Goal: Task Accomplishment & Management: Use online tool/utility

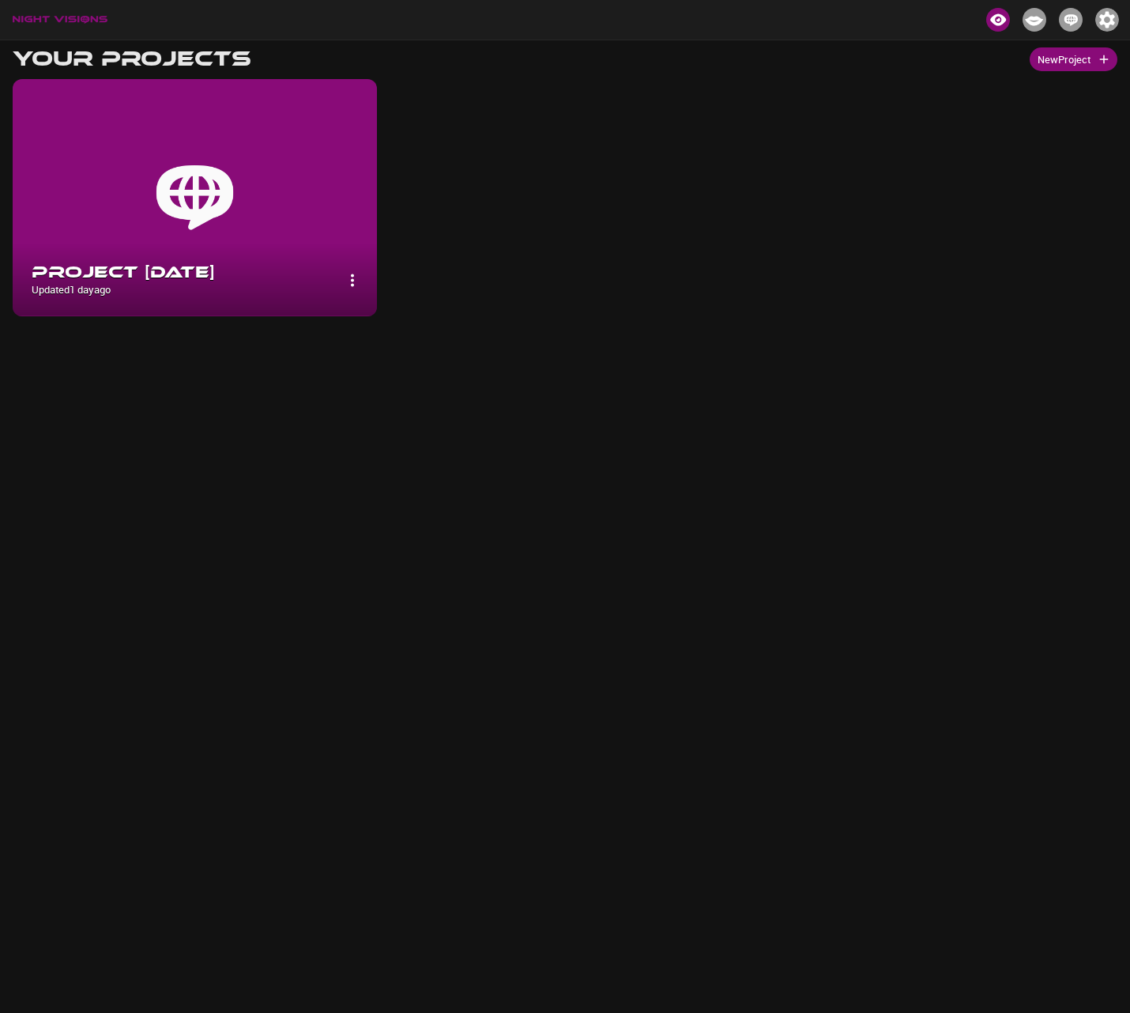
click at [248, 240] on img at bounding box center [195, 197] width 364 height 237
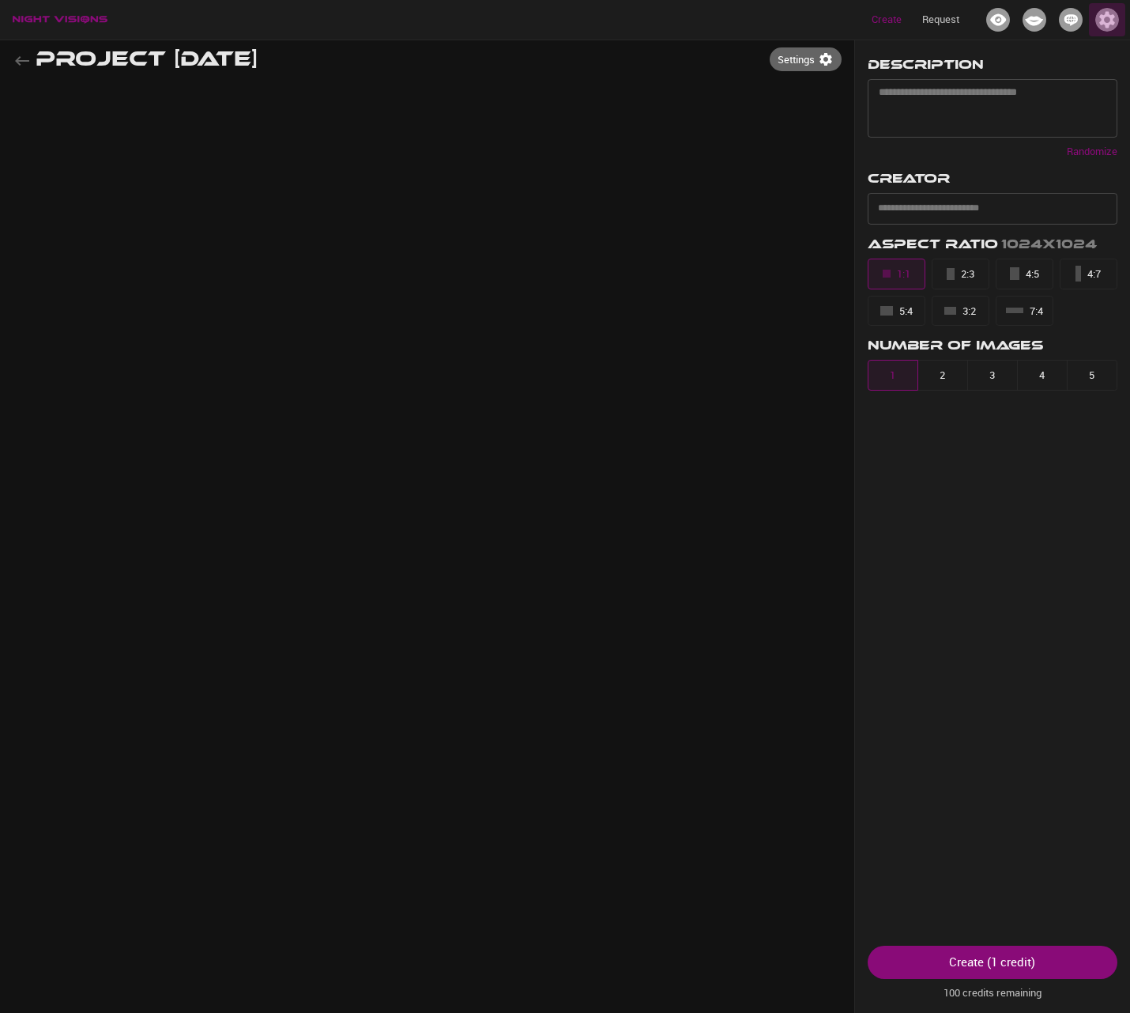
click at [1106, 16] on img "button" at bounding box center [1108, 20] width 24 height 24
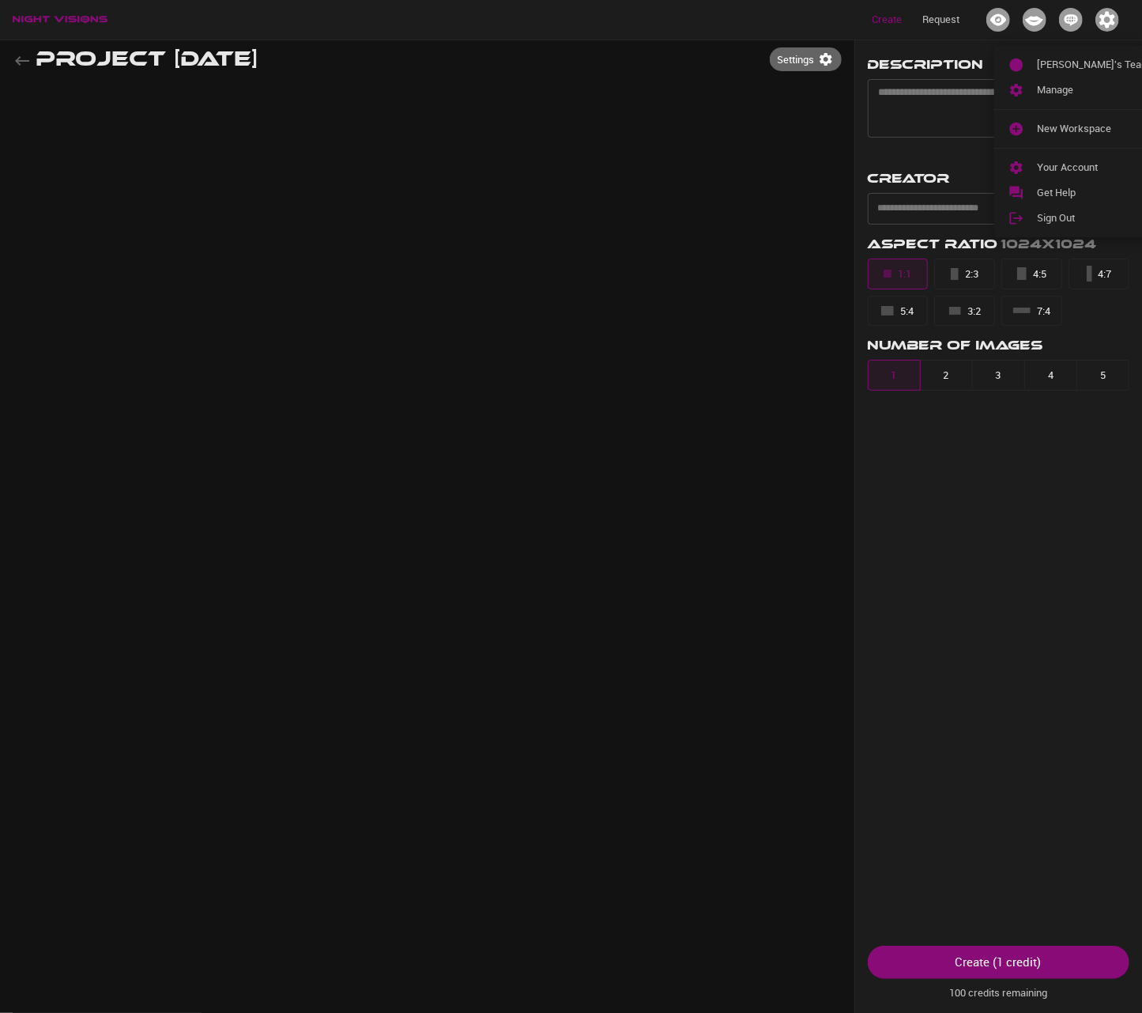
click at [556, 248] on div at bounding box center [571, 506] width 1142 height 1013
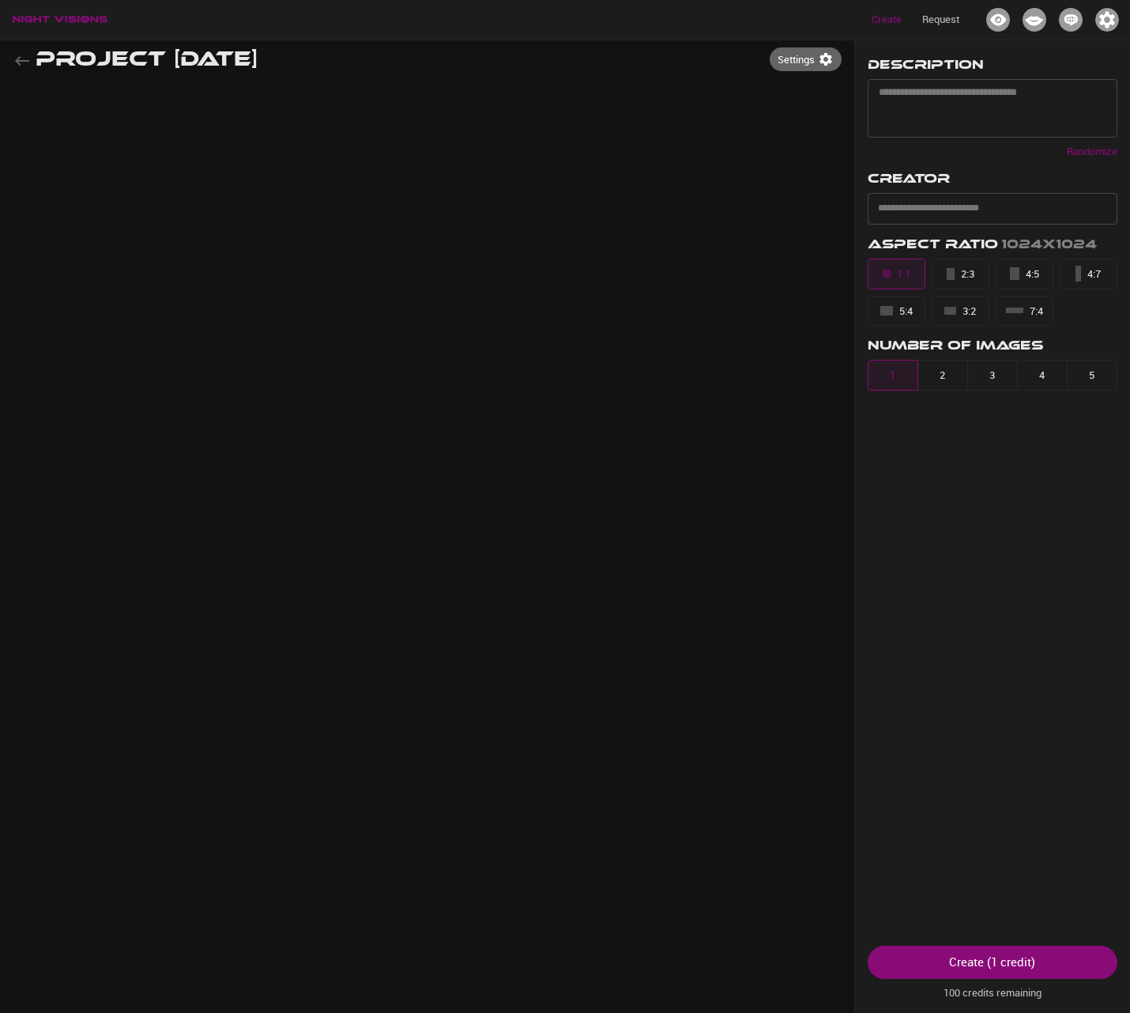
click at [1112, 13] on img "button" at bounding box center [1108, 20] width 24 height 24
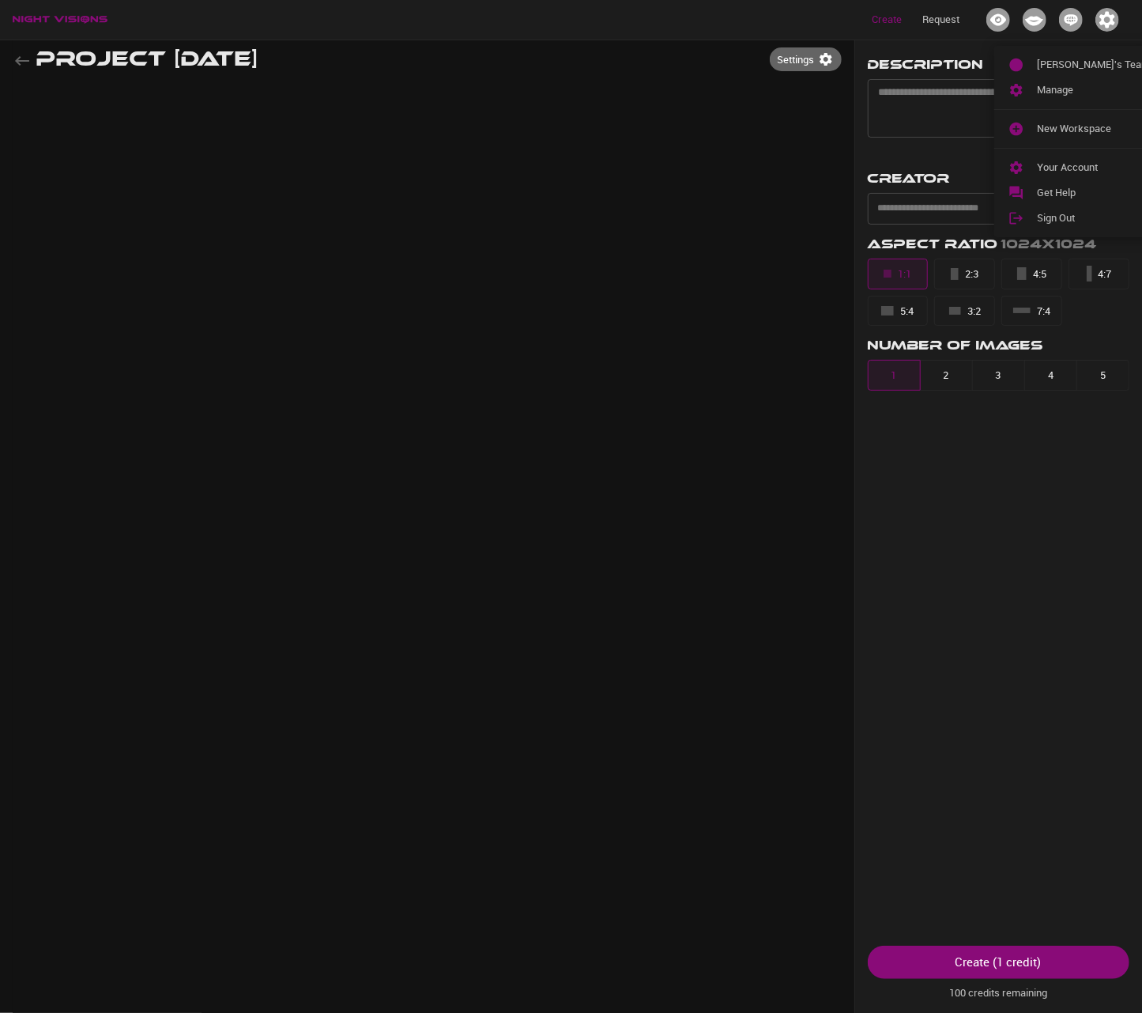
click at [685, 138] on div at bounding box center [571, 506] width 1142 height 1013
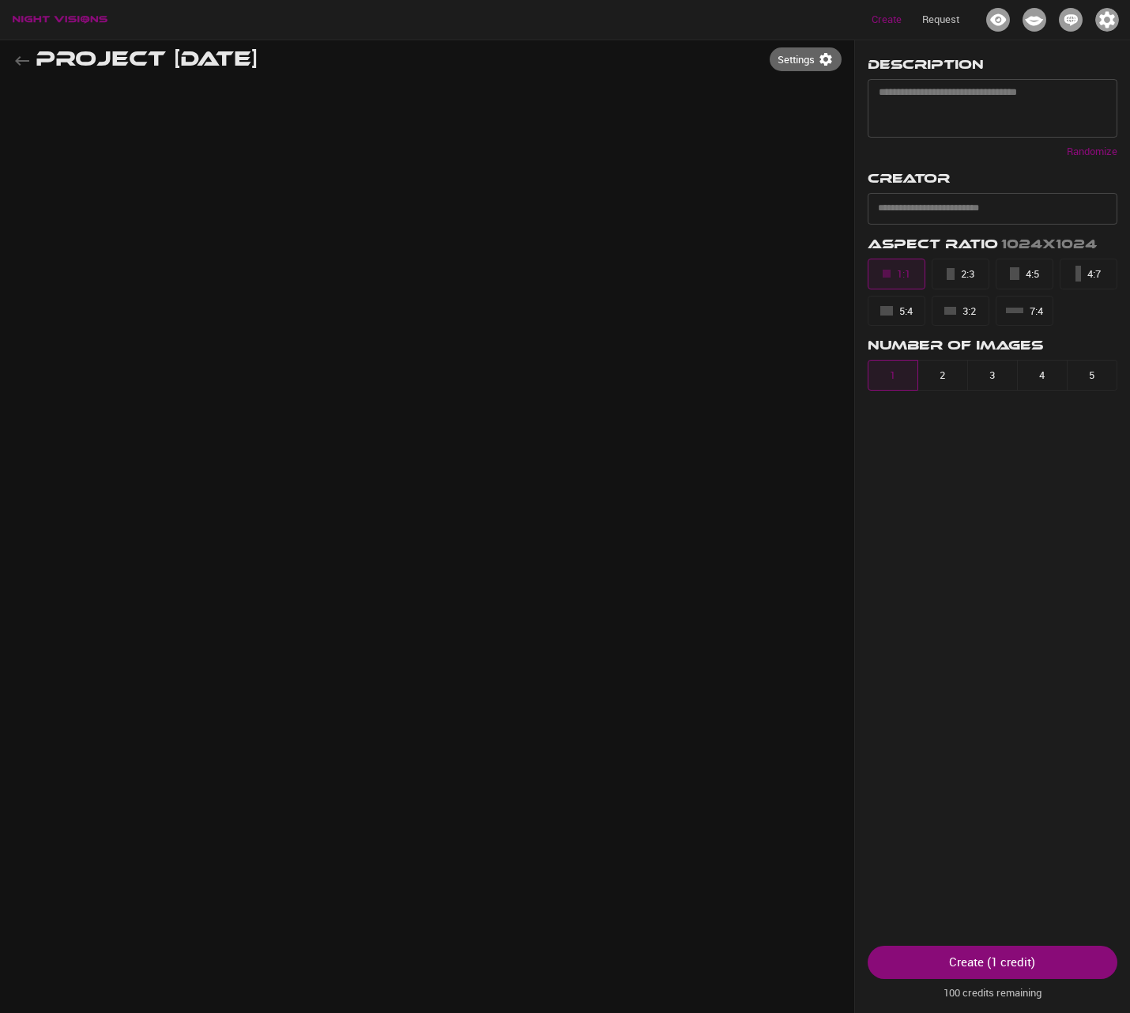
click at [685, 138] on div "Project 8/11/2025 Settings Description * ​ Randomize Creator ​ Aspect Ratio 102…" at bounding box center [565, 546] width 1105 height 1013
click at [609, 41] on div "Project 8/11/2025 Settings" at bounding box center [427, 60] width 829 height 40
click at [540, 414] on div "Project 8/11/2025 Settings Description * ​ Randomize Creator ​ Aspect Ratio 102…" at bounding box center [565, 546] width 1105 height 1013
click at [779, 64] on button "Settings" at bounding box center [806, 59] width 72 height 25
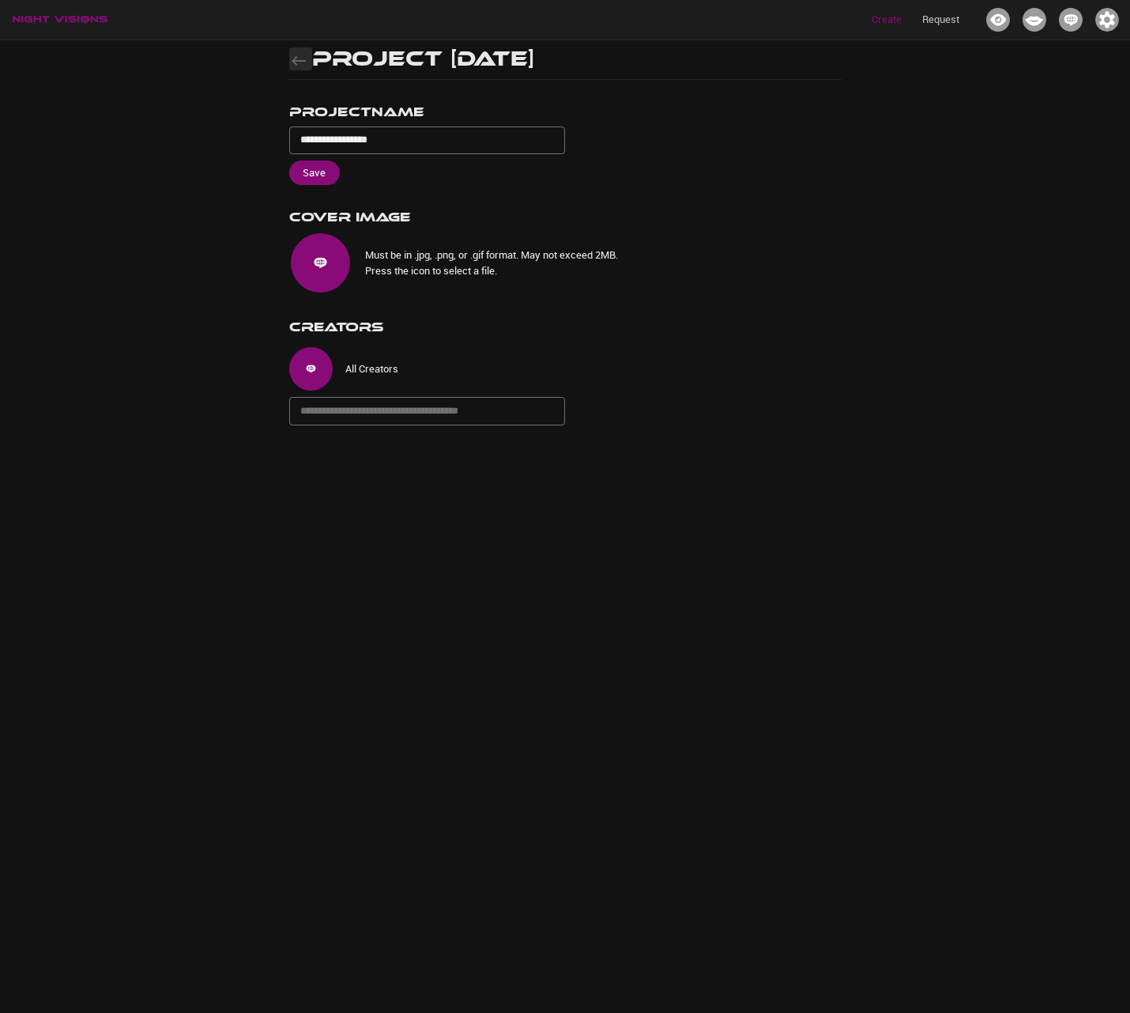
click at [299, 67] on icon "button" at bounding box center [298, 60] width 19 height 19
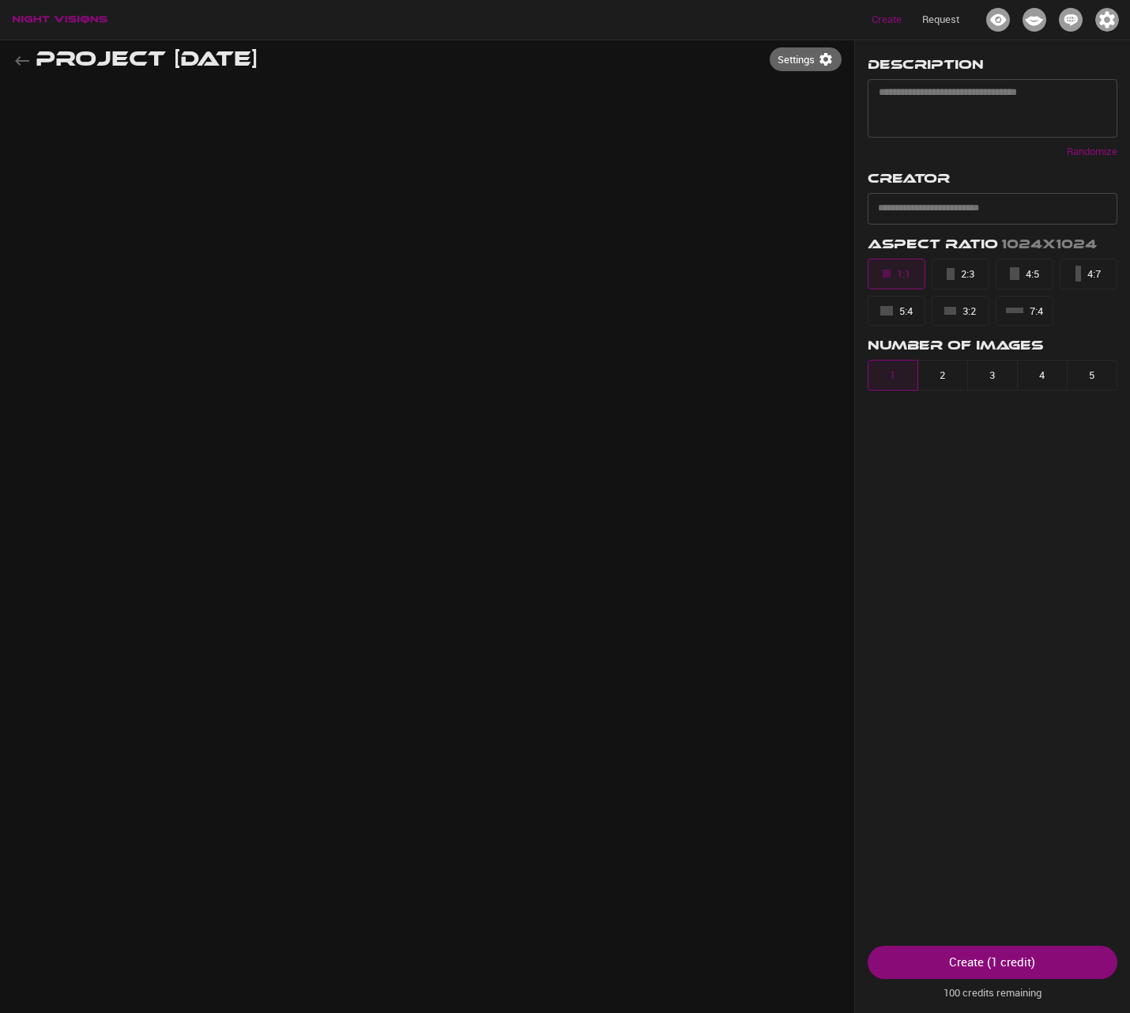
click at [77, 15] on div "Create Request" at bounding box center [565, 20] width 1130 height 40
click at [26, 59] on icon "button" at bounding box center [22, 60] width 19 height 19
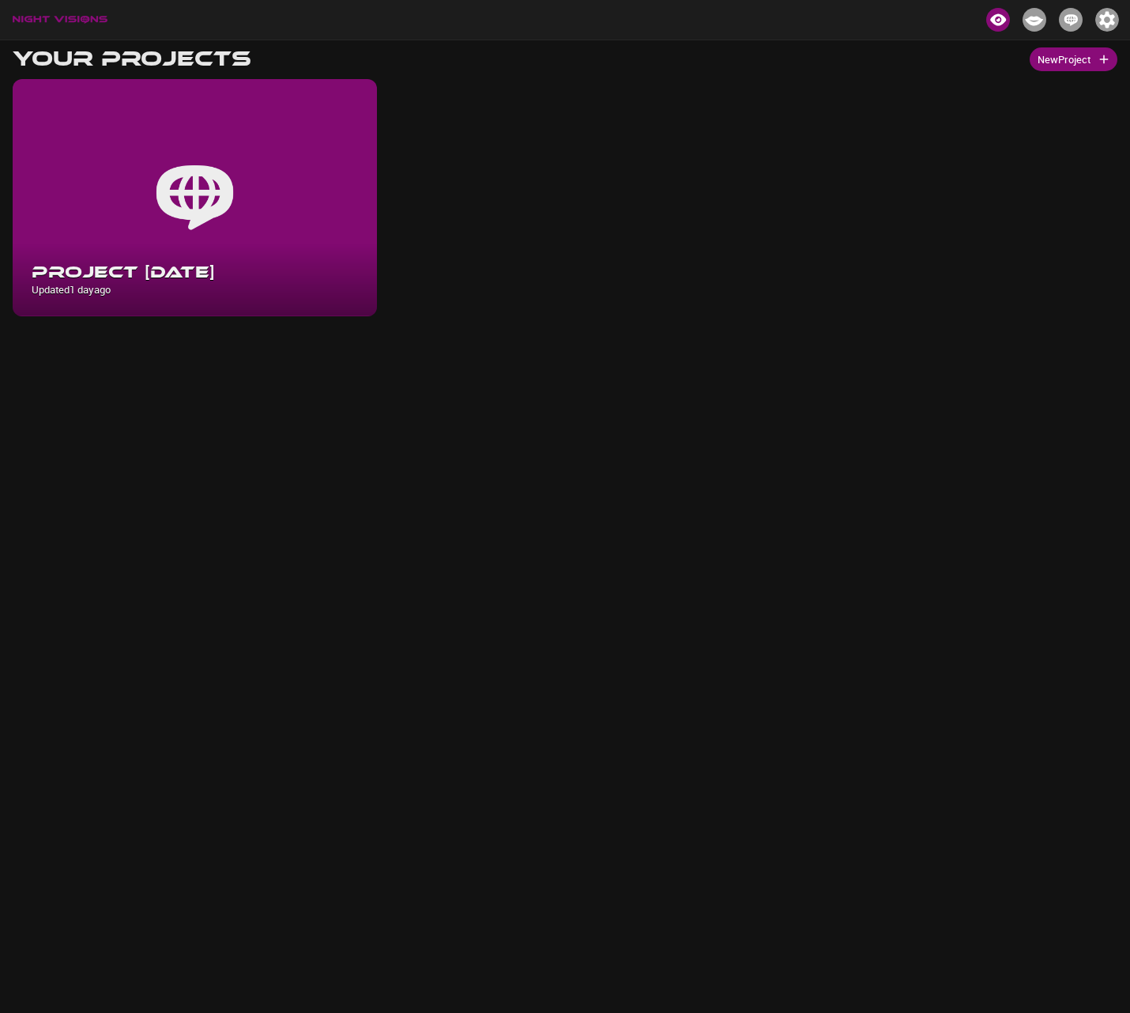
click at [509, 639] on body "Your Projects New Project Project 8/11/2025 Updated 1 day ago Your Projects" at bounding box center [565, 546] width 1130 height 1013
